Goal: Transaction & Acquisition: Purchase product/service

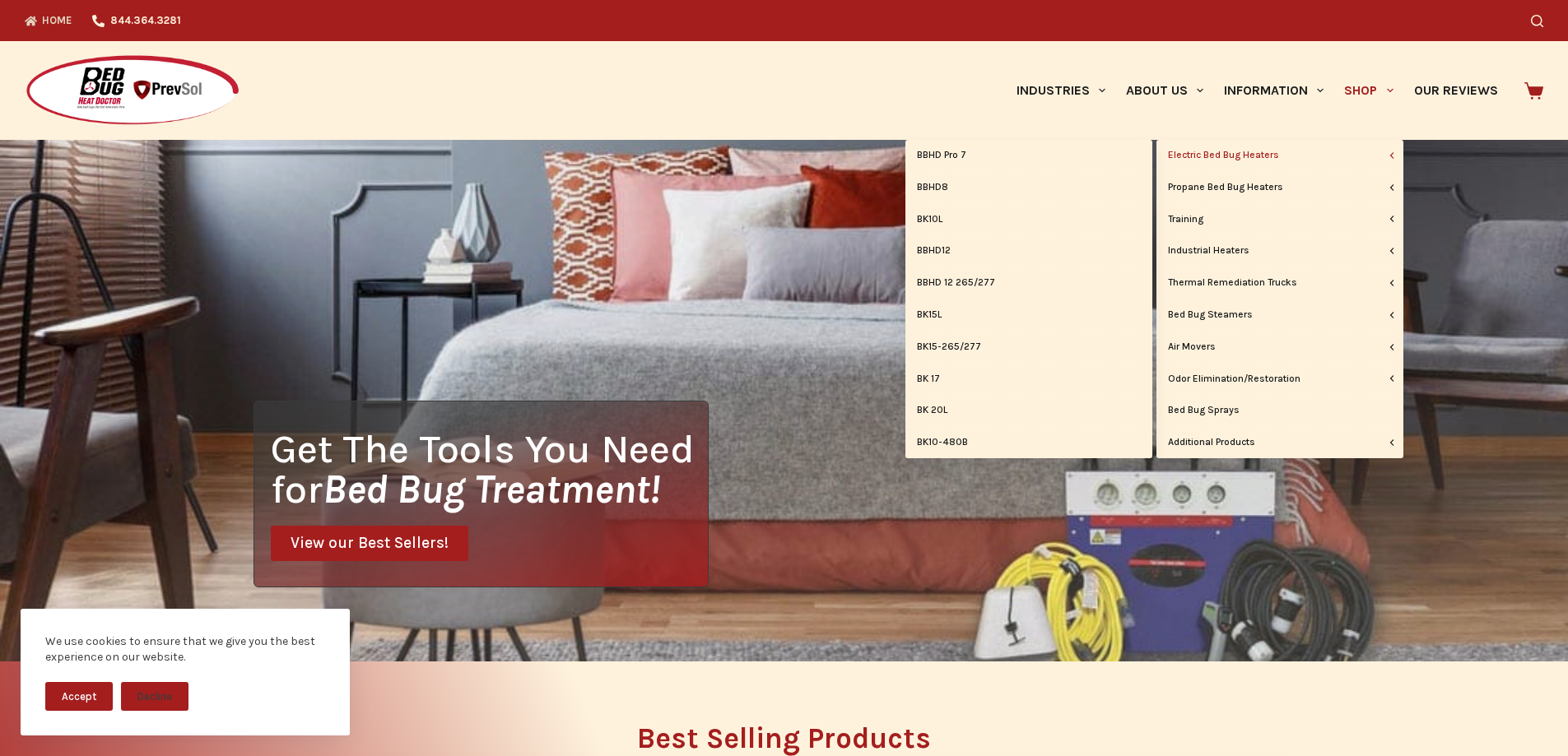
click at [1236, 150] on link "Electric Bed Bug Heaters" at bounding box center [1280, 156] width 247 height 32
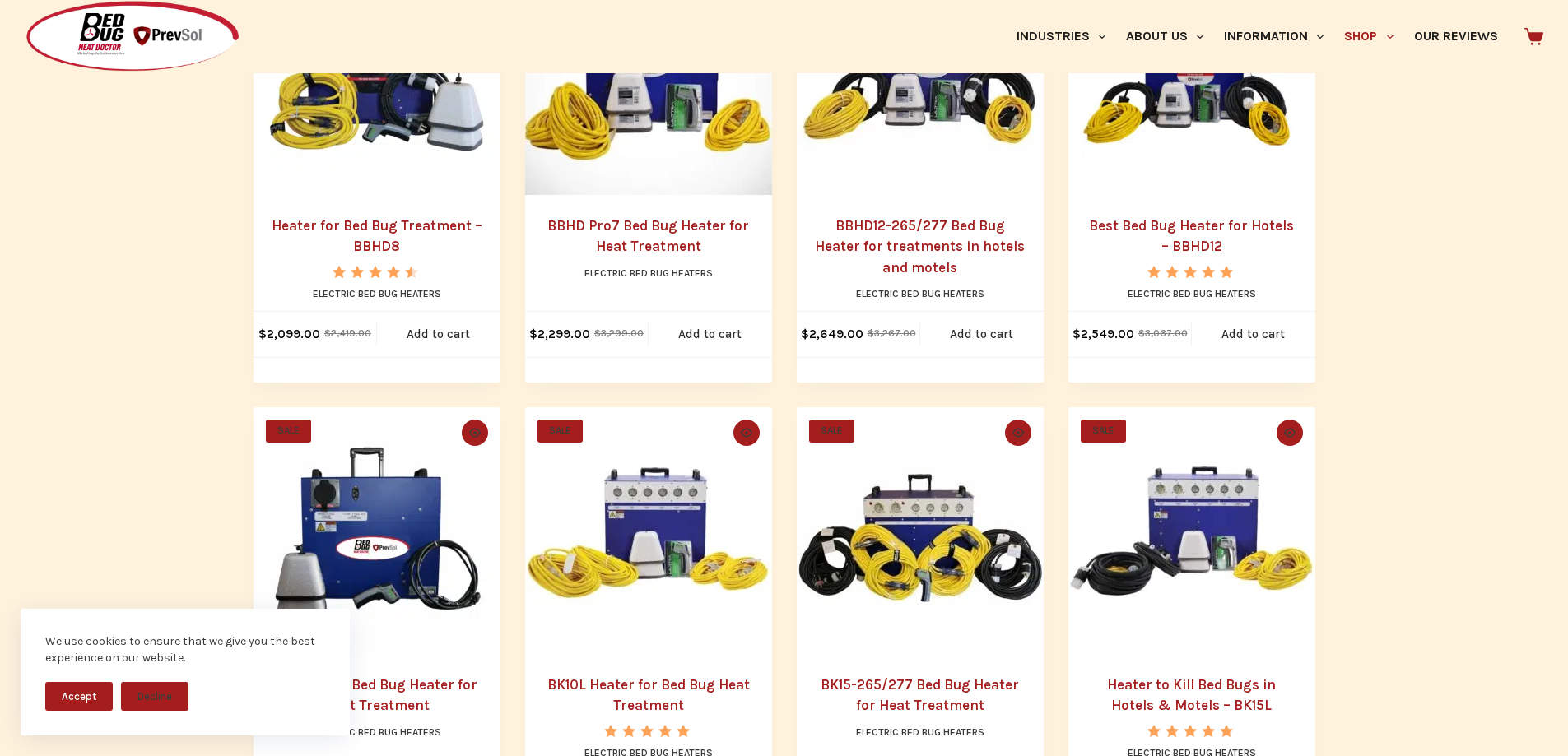
scroll to position [452, 0]
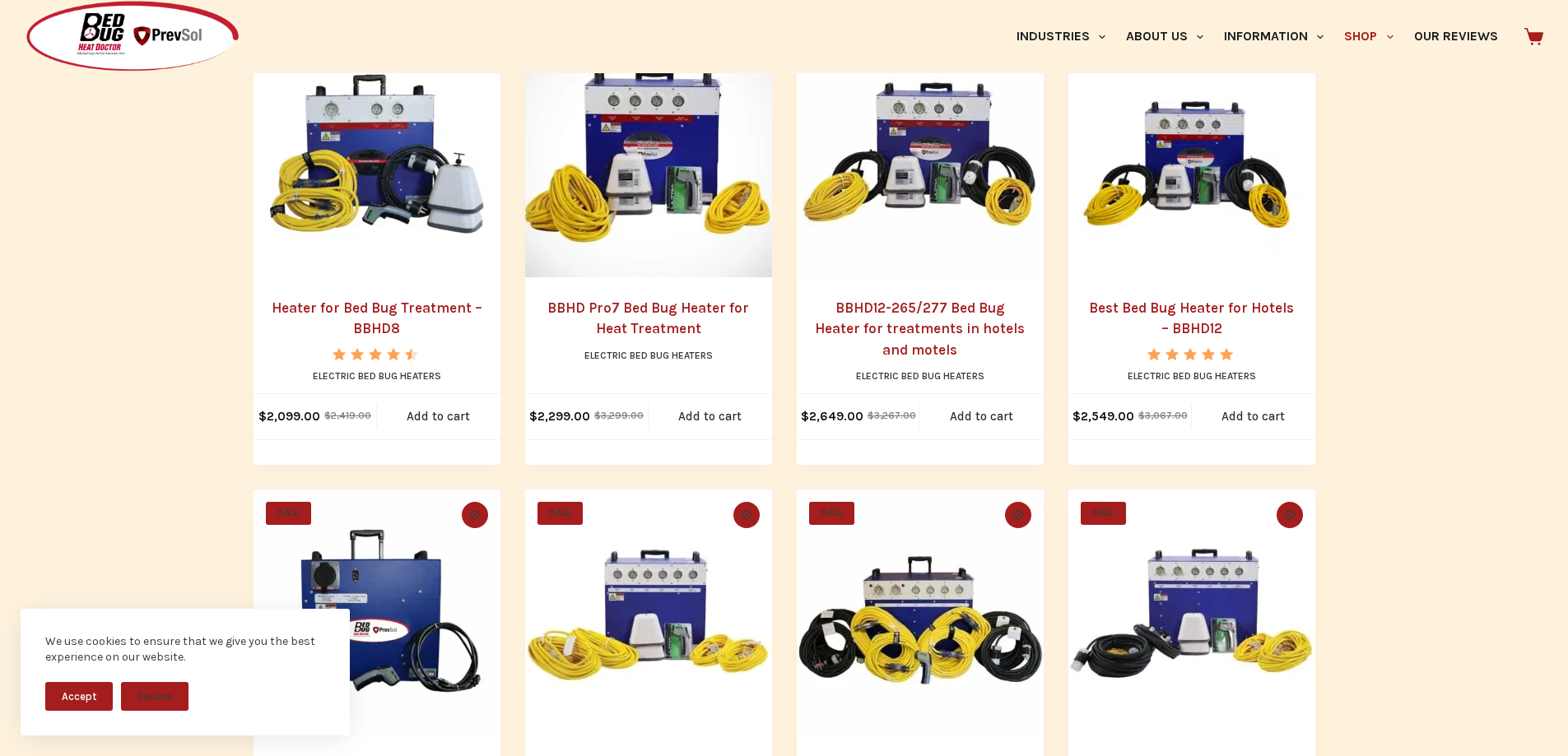
click at [390, 323] on link "Heater for Bed Bug Treatment – BBHD8" at bounding box center [377, 318] width 210 height 38
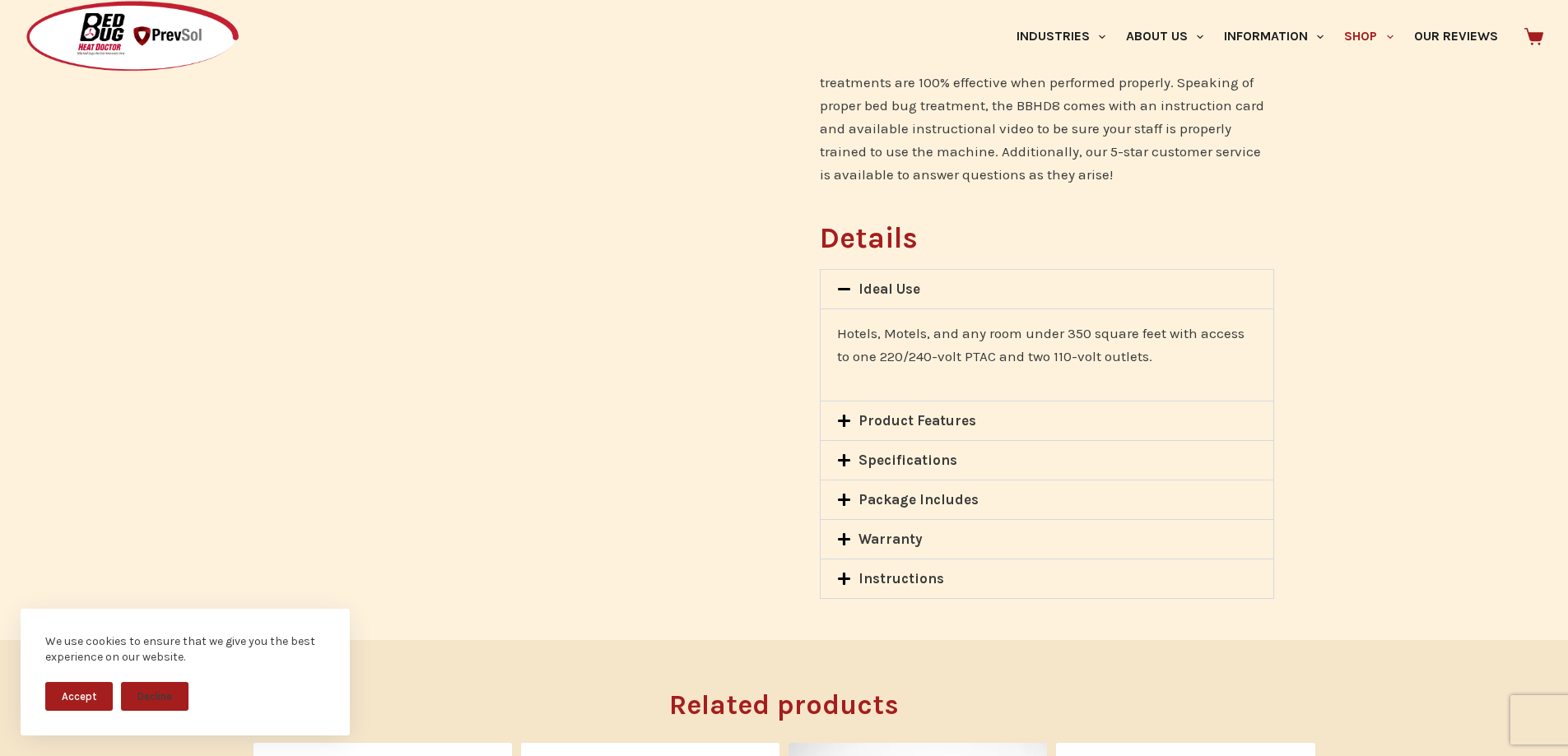
scroll to position [1399, 0]
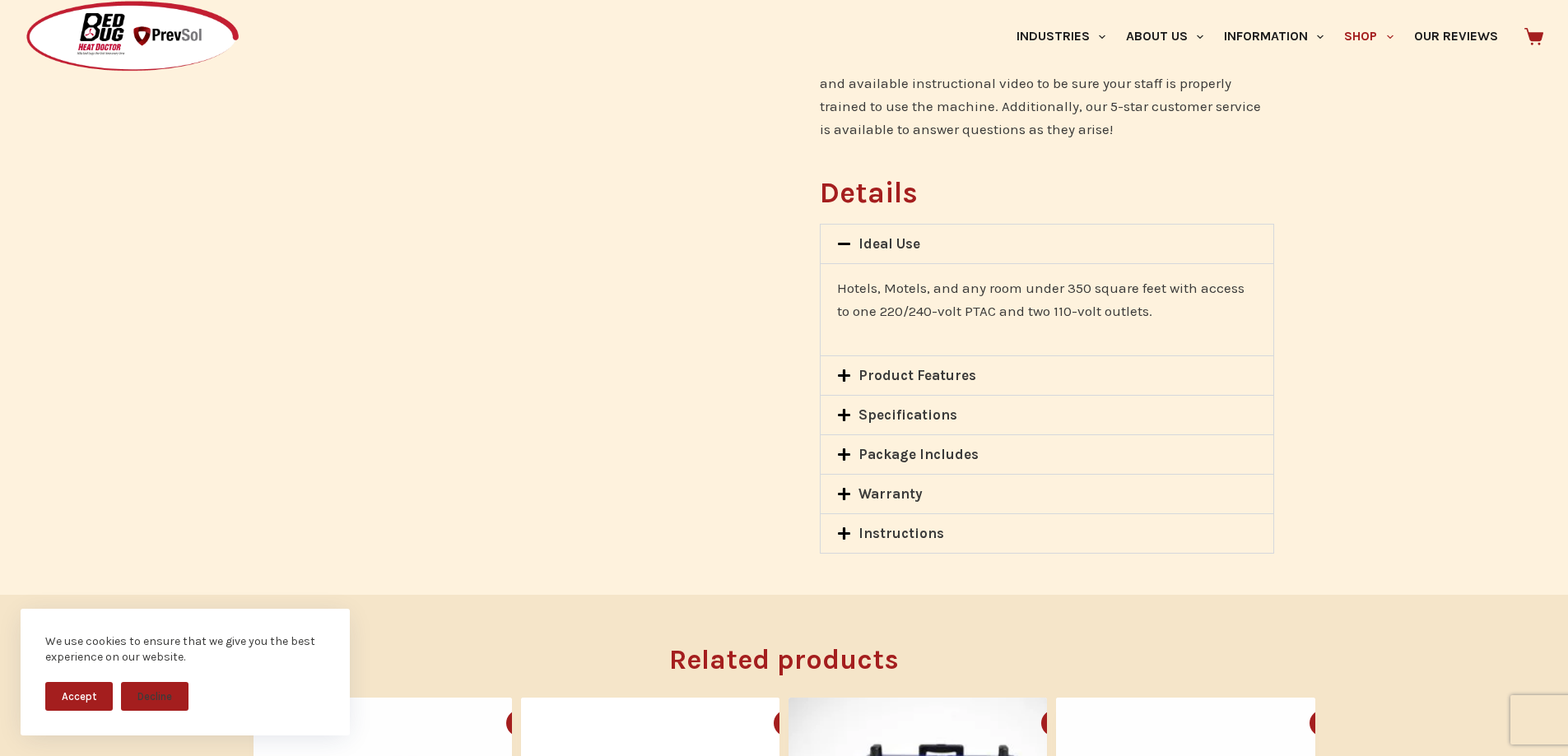
click at [908, 367] on link "Product Features" at bounding box center [917, 375] width 118 height 17
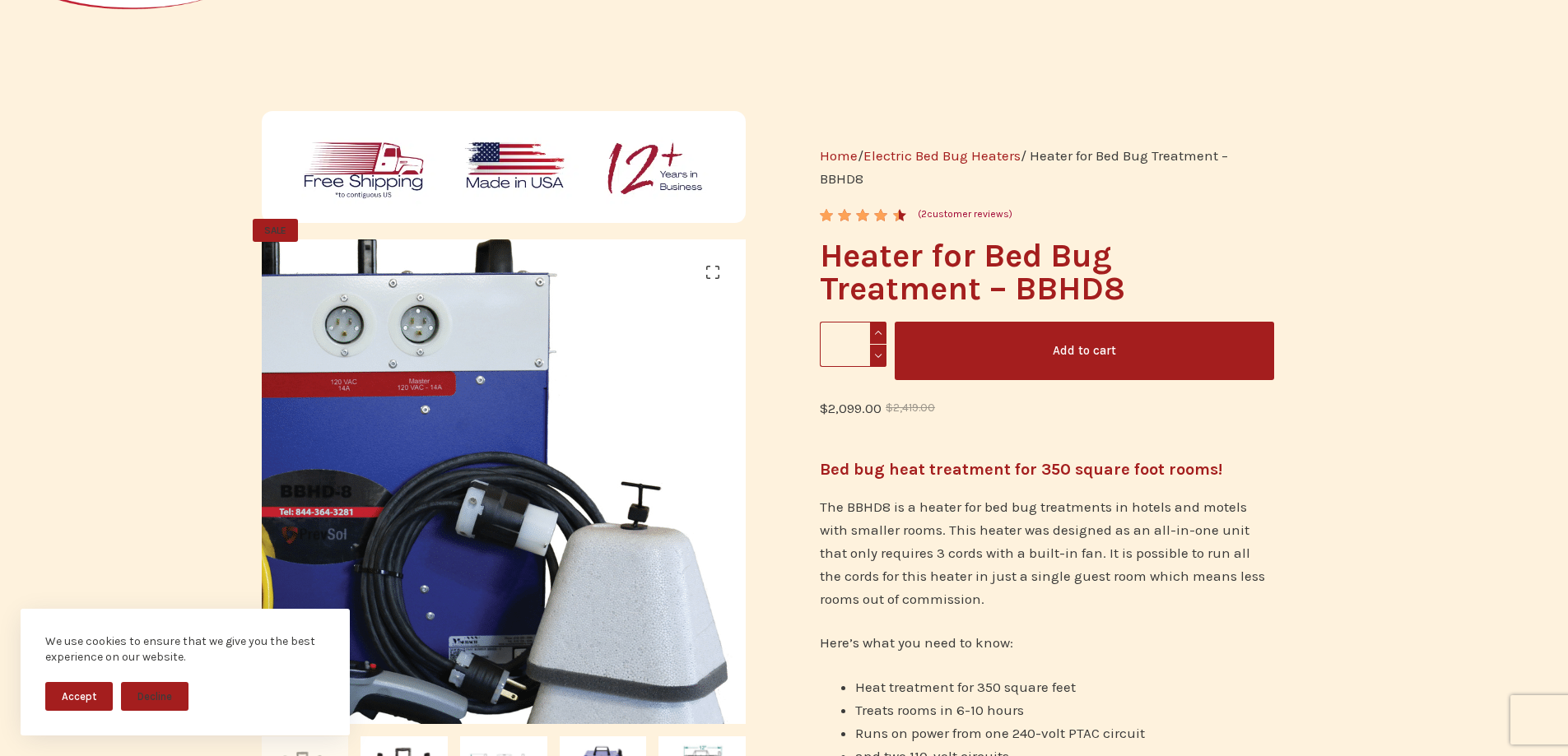
scroll to position [0, 0]
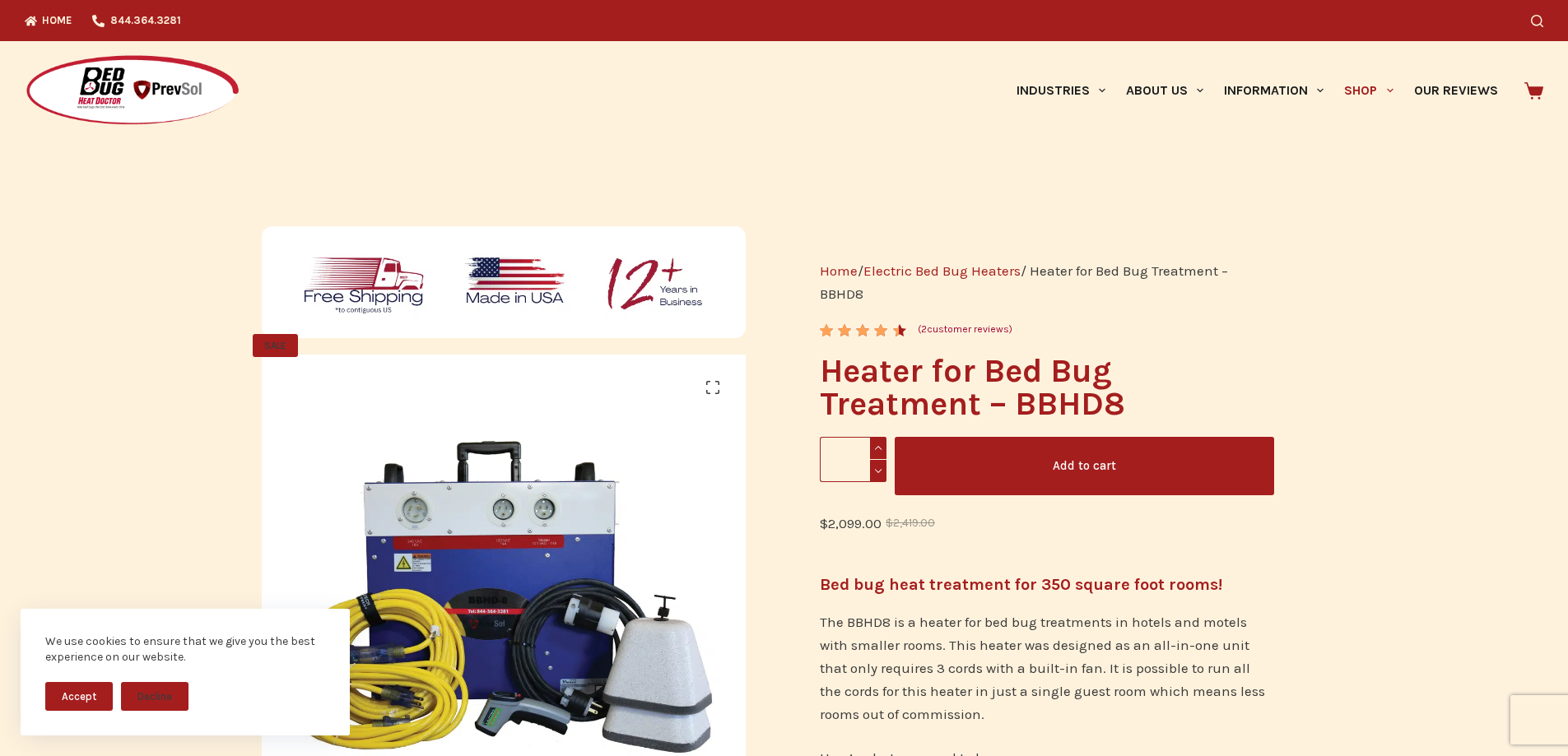
drag, startPoint x: 865, startPoint y: 292, endPoint x: 806, endPoint y: 275, distance: 61.4
drag, startPoint x: 866, startPoint y: 291, endPoint x: 818, endPoint y: 268, distance: 53.2
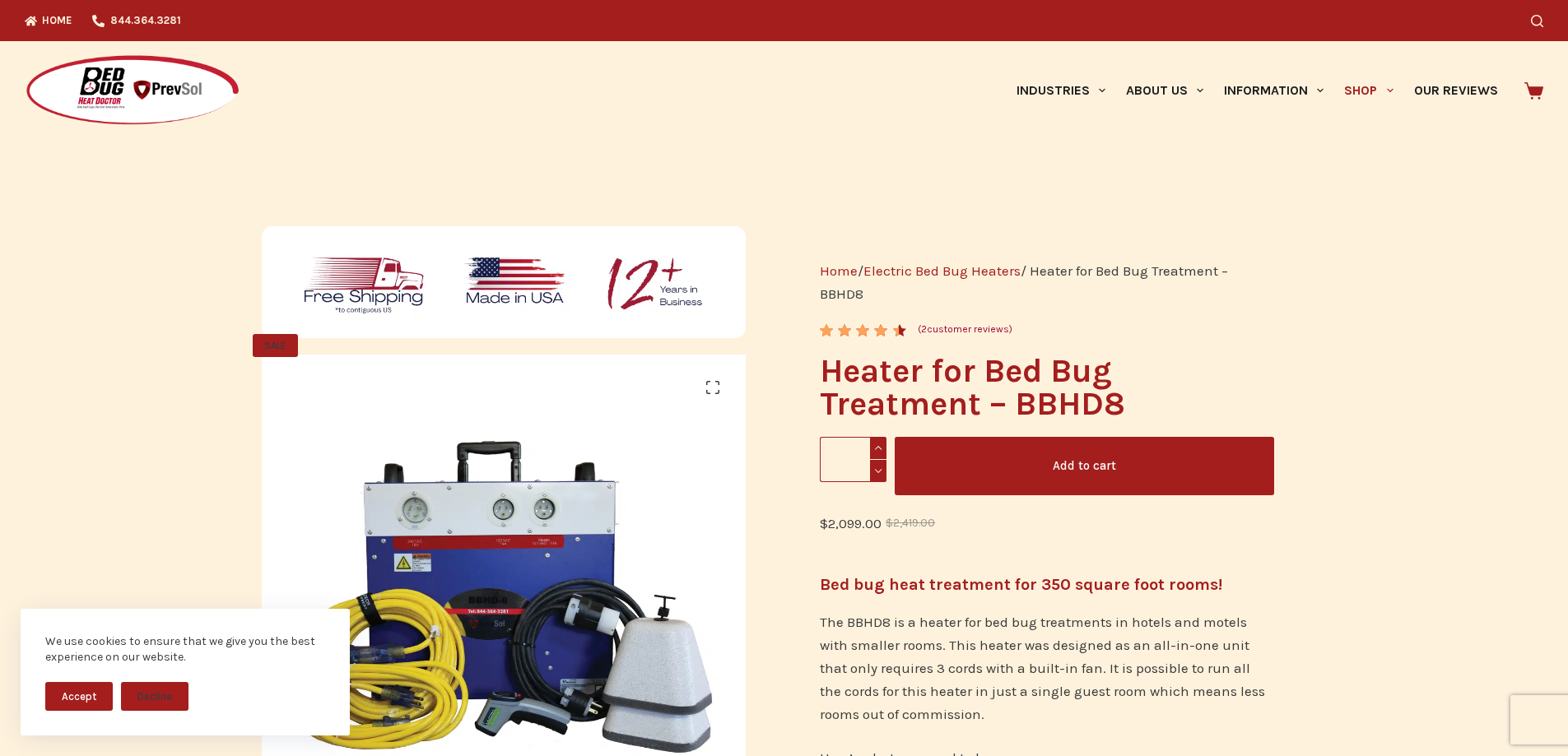
click at [822, 273] on link "Home" at bounding box center [838, 270] width 38 height 17
